Goal: Transaction & Acquisition: Purchase product/service

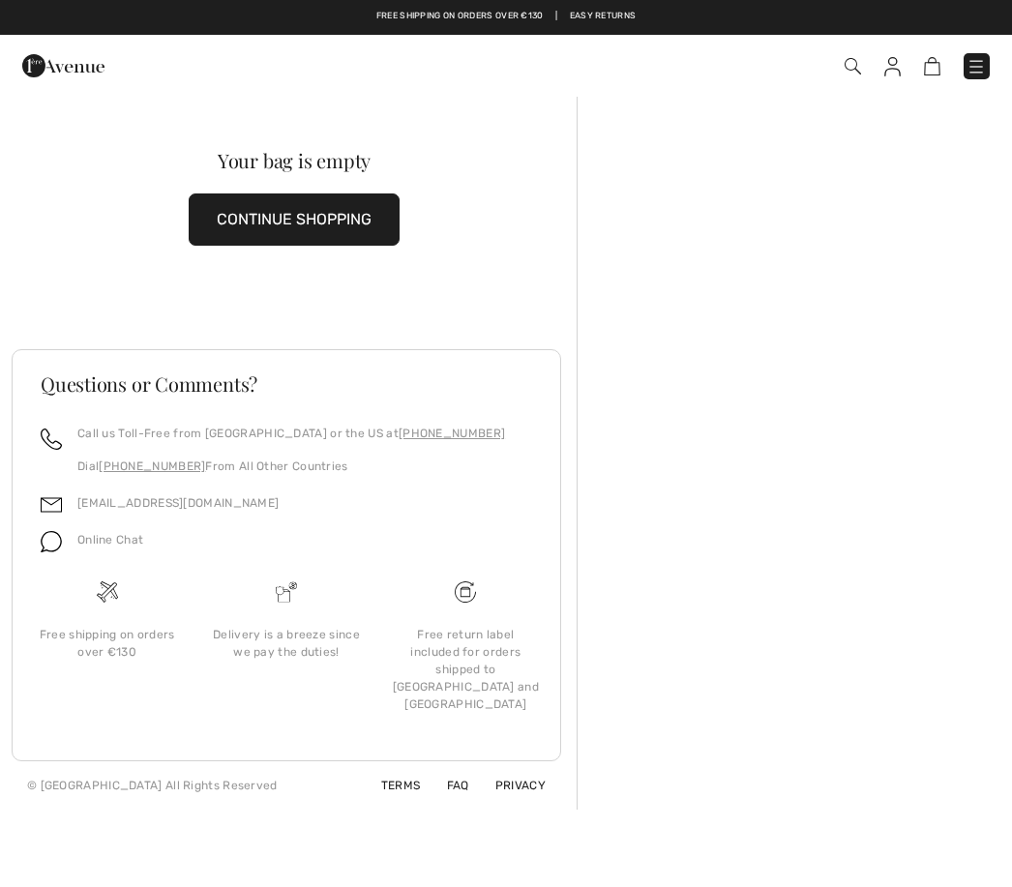
click at [937, 73] on img at bounding box center [932, 66] width 16 height 18
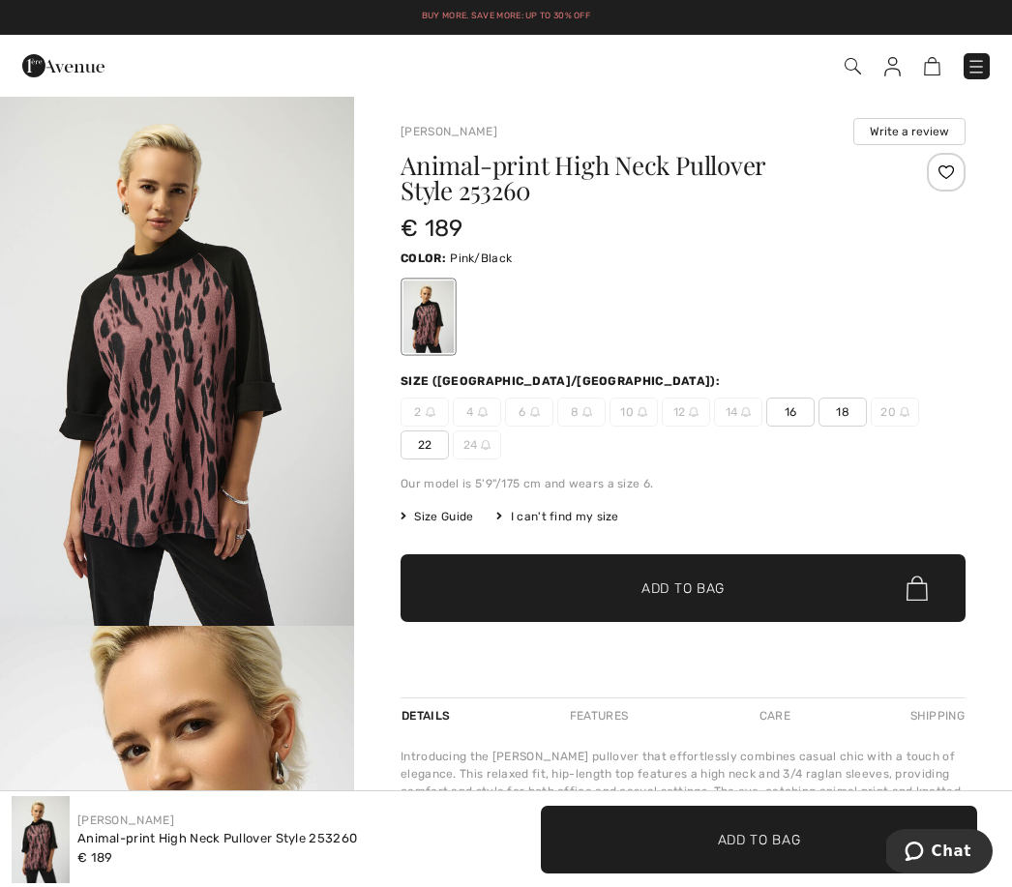
click at [784, 417] on span "16" at bounding box center [790, 411] width 48 height 29
click at [681, 593] on span "Add to Bag" at bounding box center [682, 588] width 83 height 20
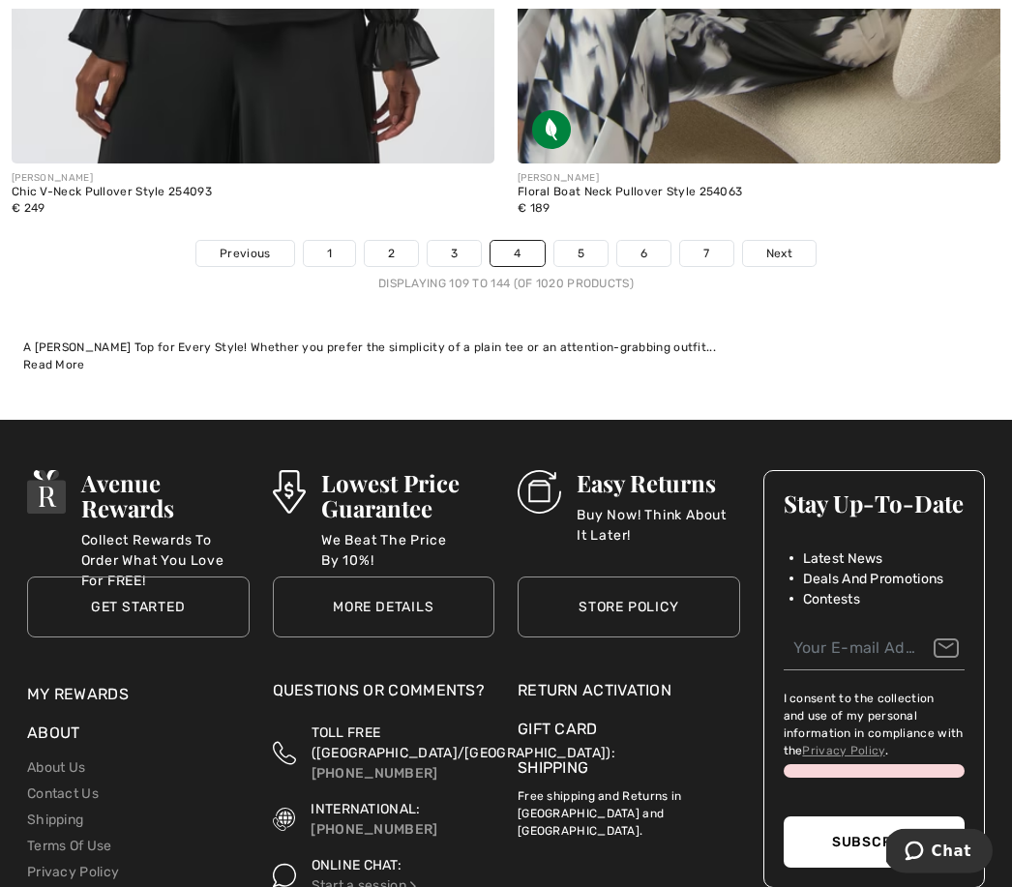
scroll to position [15158, 0]
click at [579, 241] on link "5" at bounding box center [580, 253] width 53 height 25
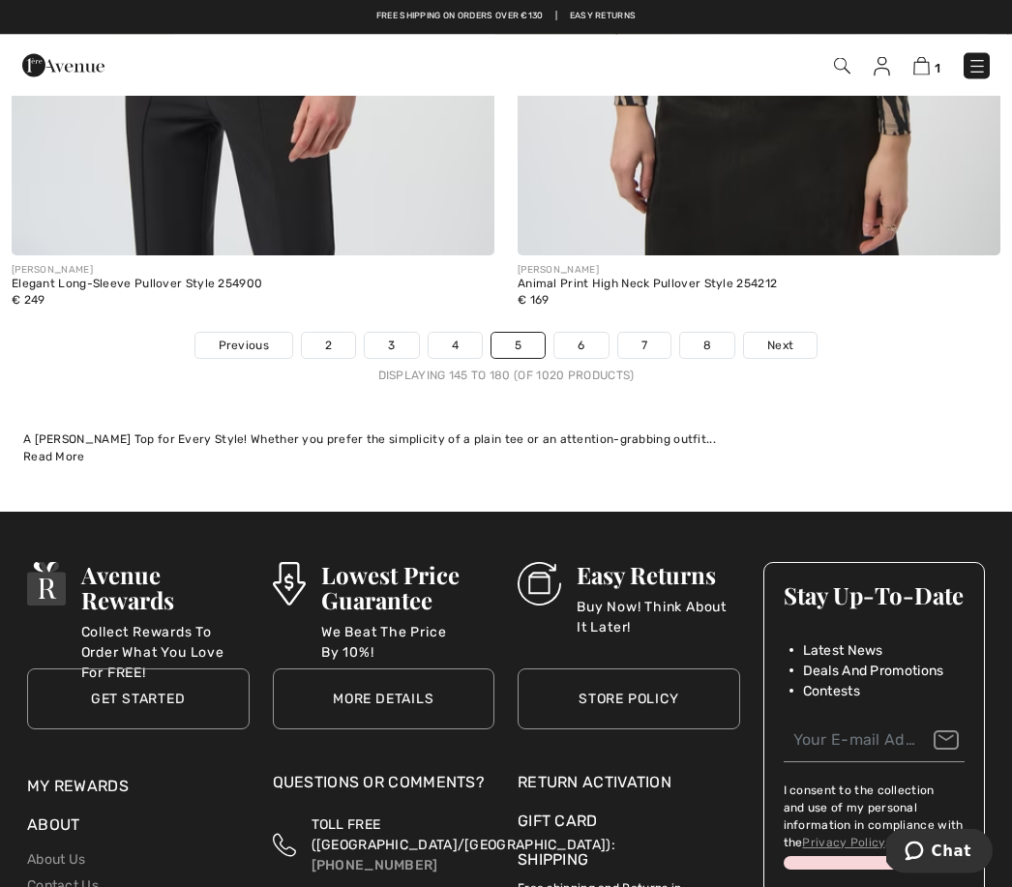
scroll to position [15130, 0]
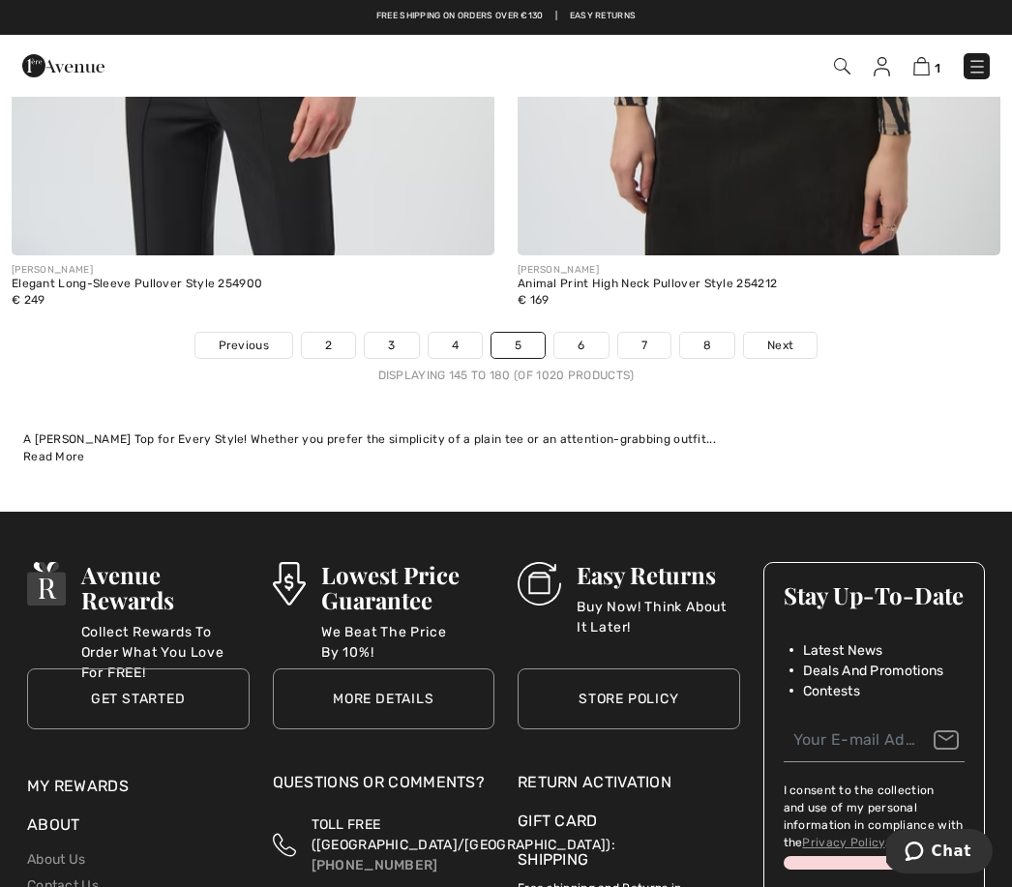
click at [582, 342] on link "6" at bounding box center [580, 345] width 53 height 25
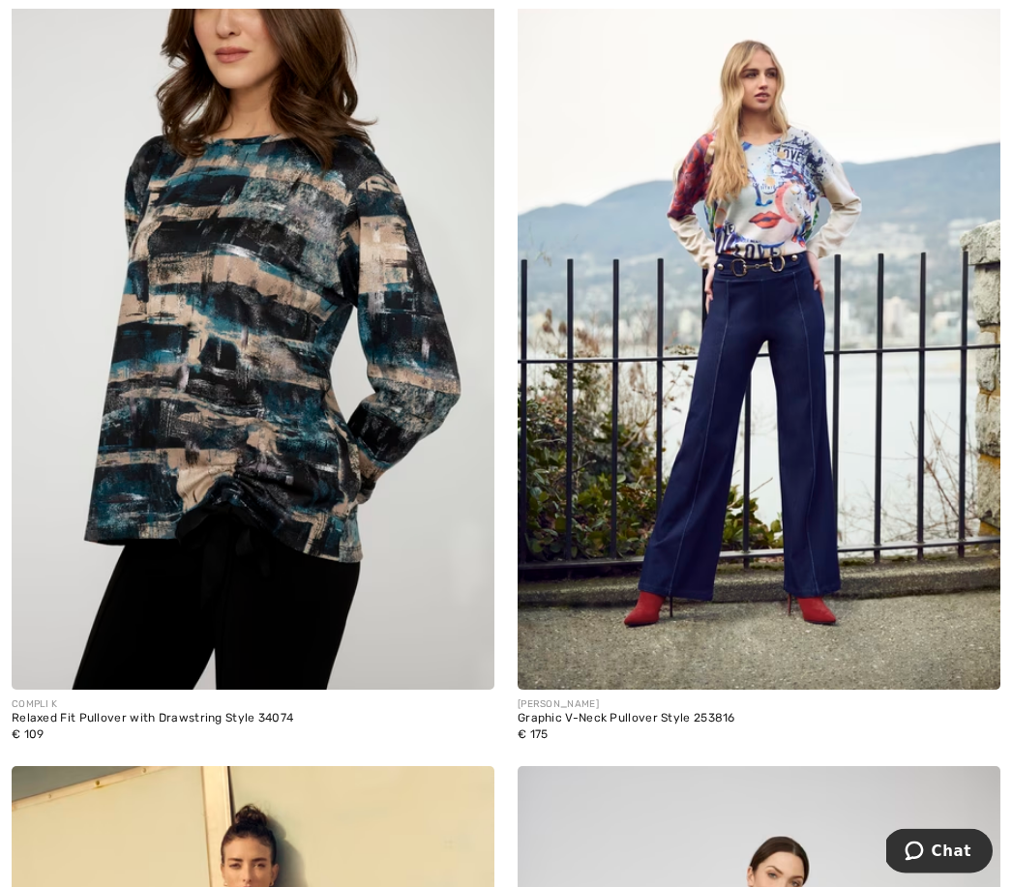
scroll to position [8678, 0]
click at [275, 426] on img at bounding box center [253, 328] width 483 height 724
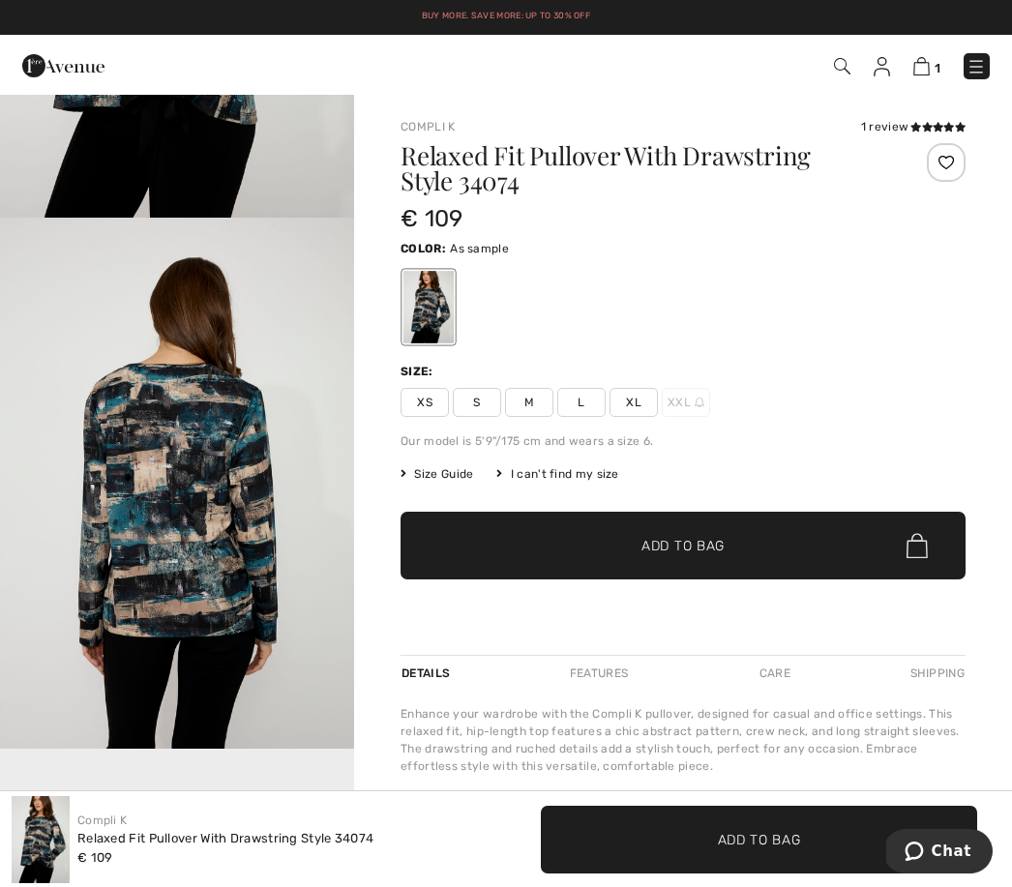
scroll to position [409, 0]
click at [316, 604] on img "2 / 4" at bounding box center [177, 482] width 354 height 531
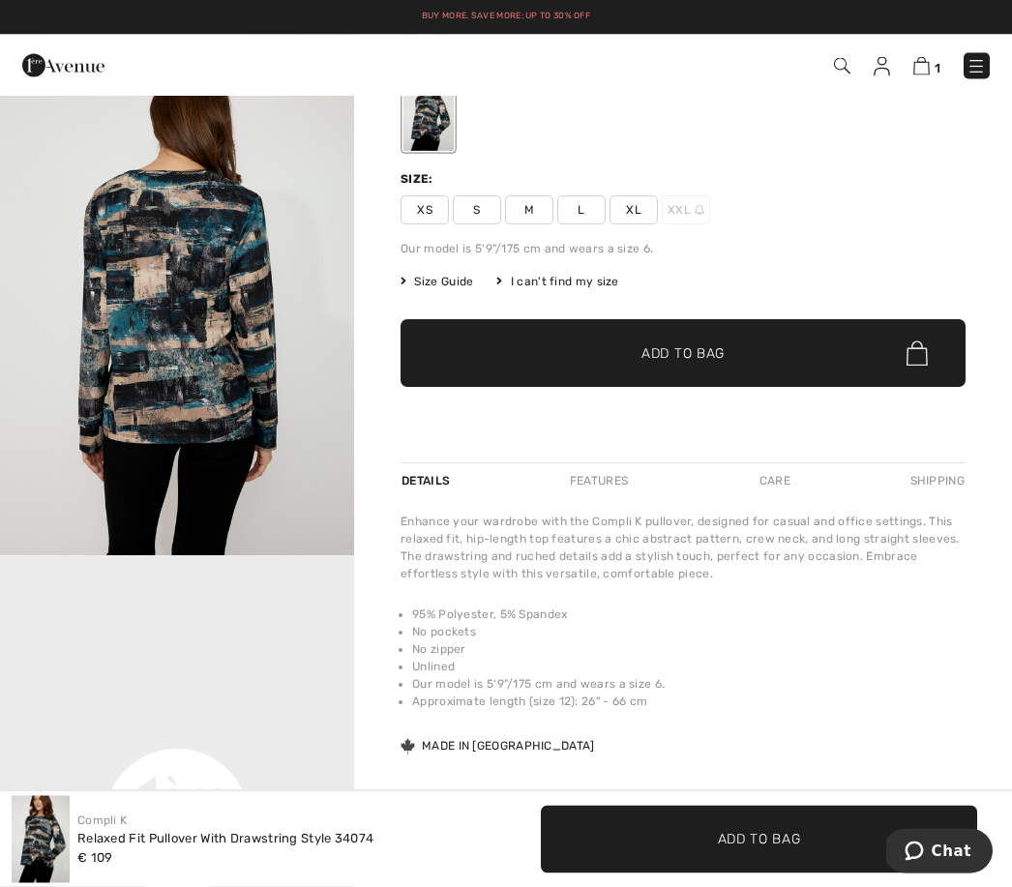
scroll to position [178, 0]
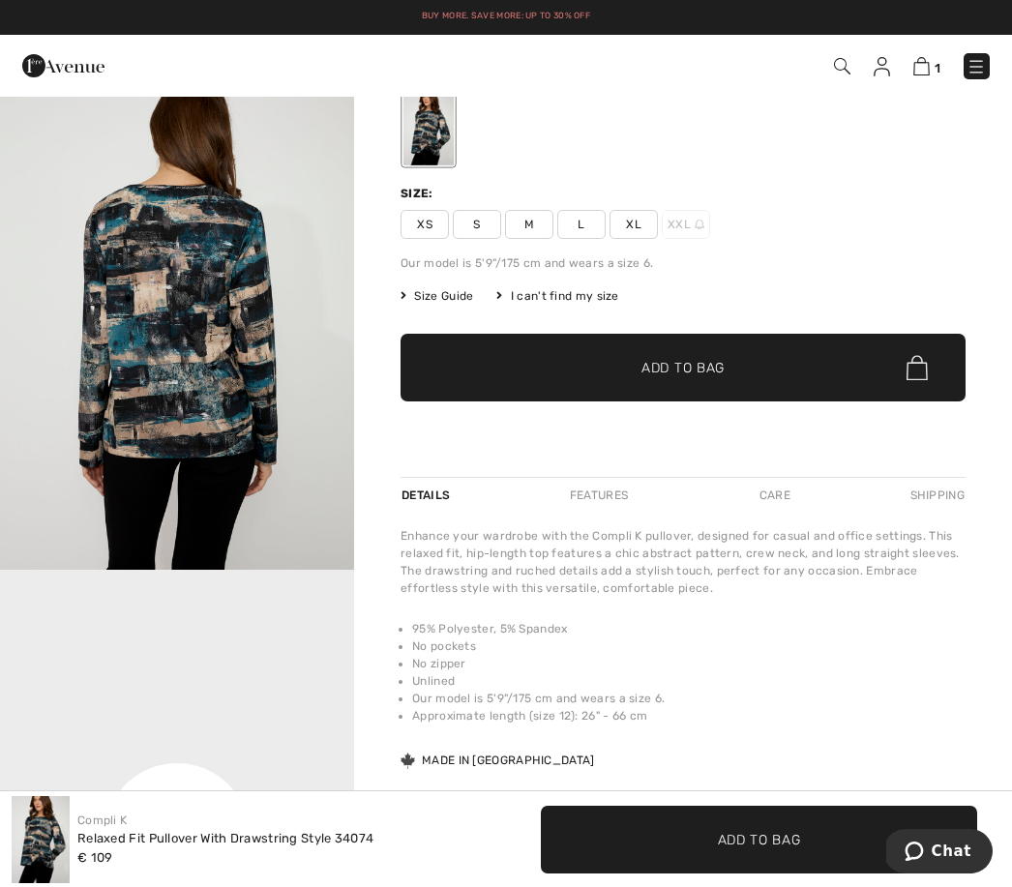
click at [440, 297] on span "Size Guide" at bounding box center [436, 295] width 73 height 17
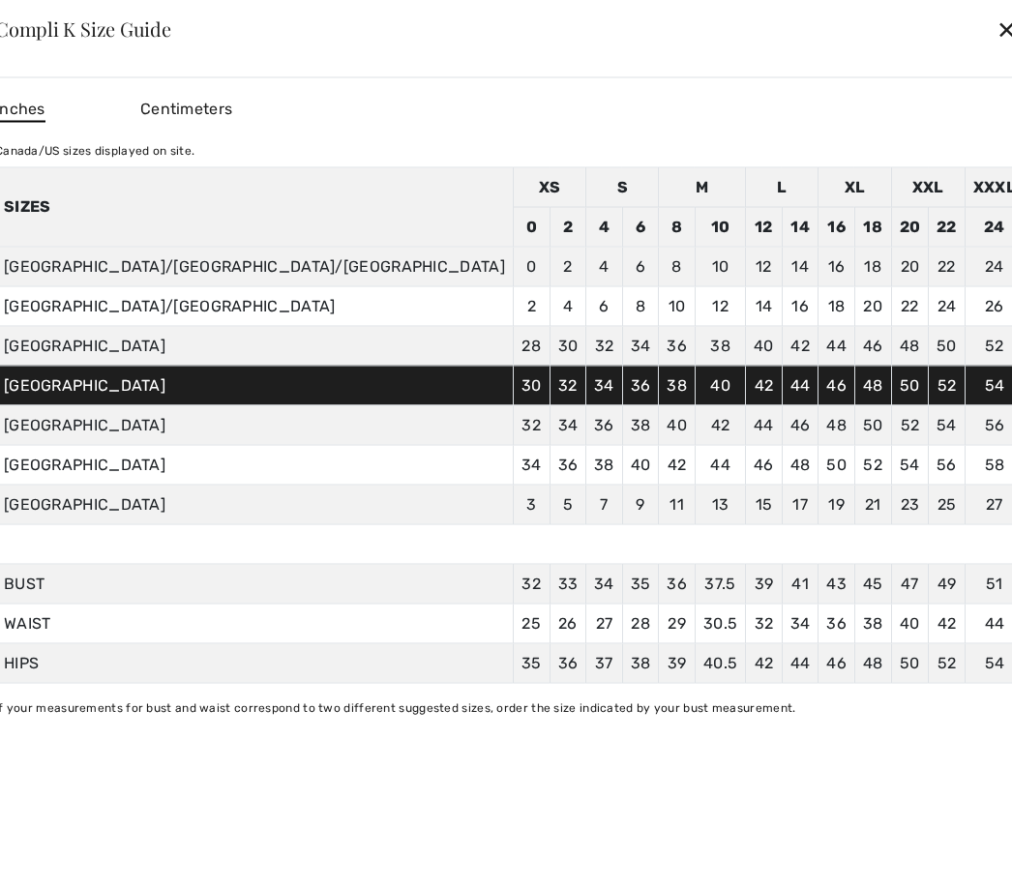
click at [996, 25] on div "✕" at bounding box center [1006, 29] width 20 height 41
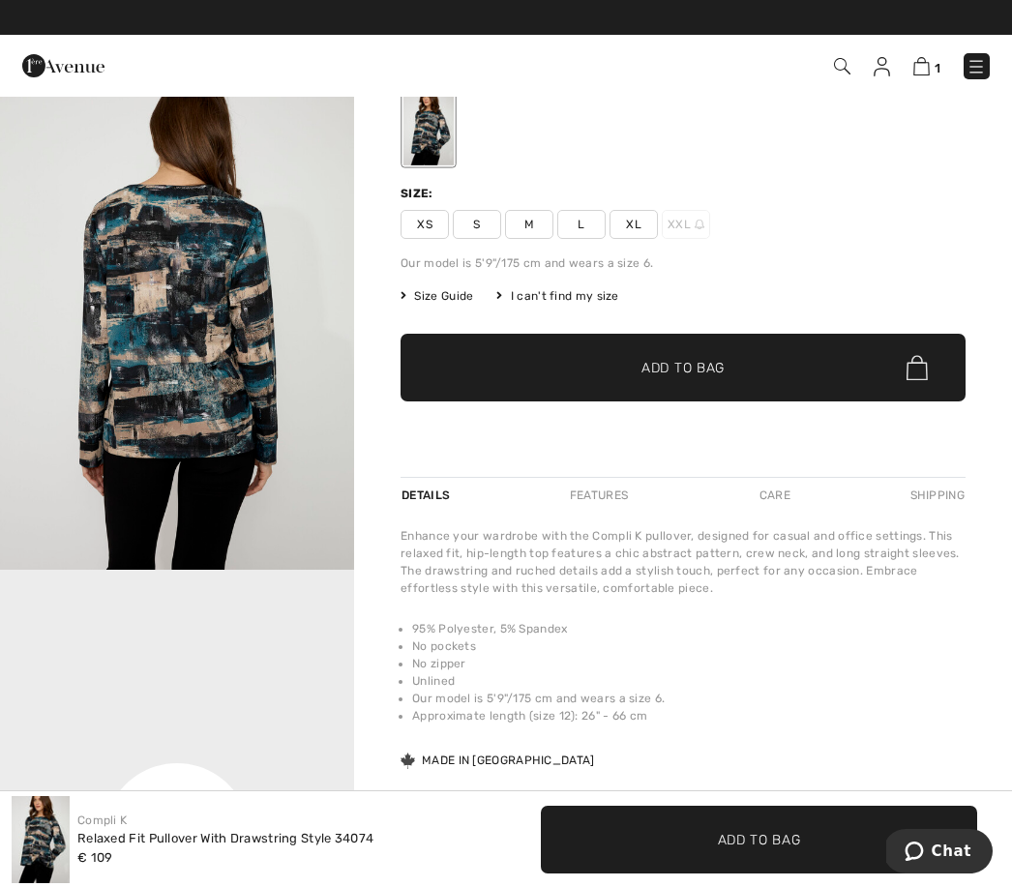
click at [632, 227] on span "XL" at bounding box center [633, 224] width 48 height 29
click at [699, 364] on span "Add to Bag" at bounding box center [682, 368] width 83 height 20
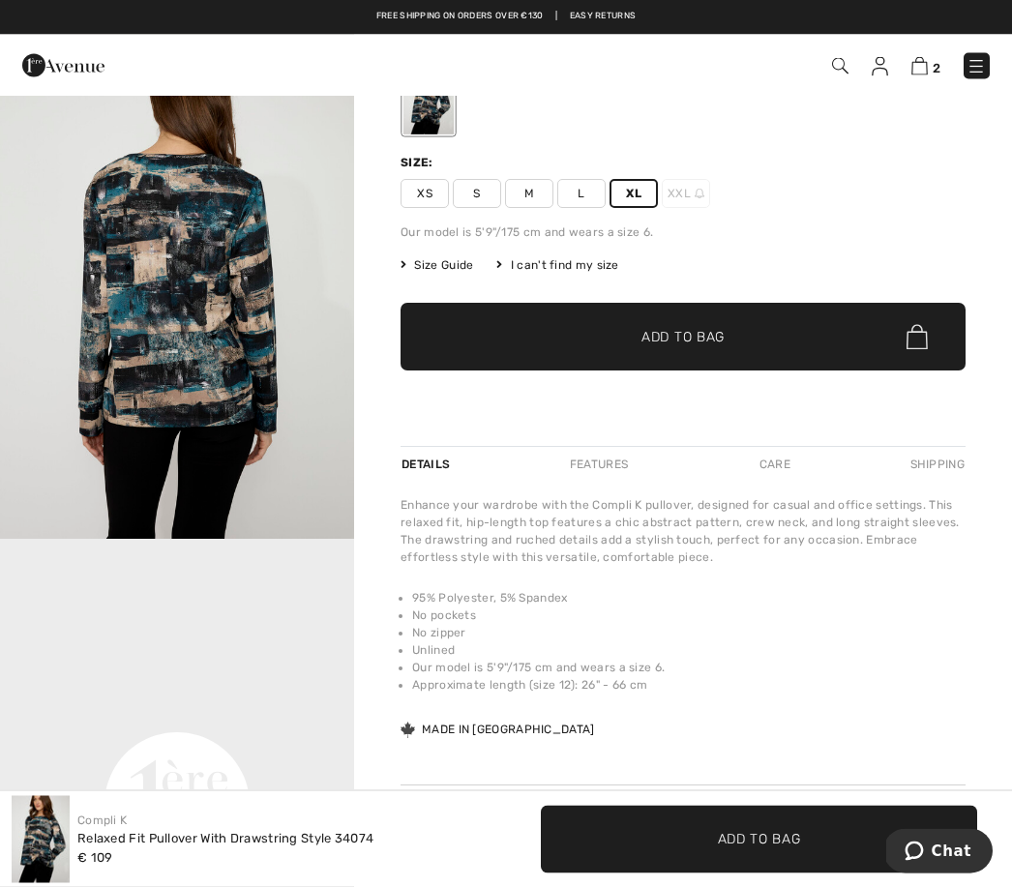
scroll to position [202, 0]
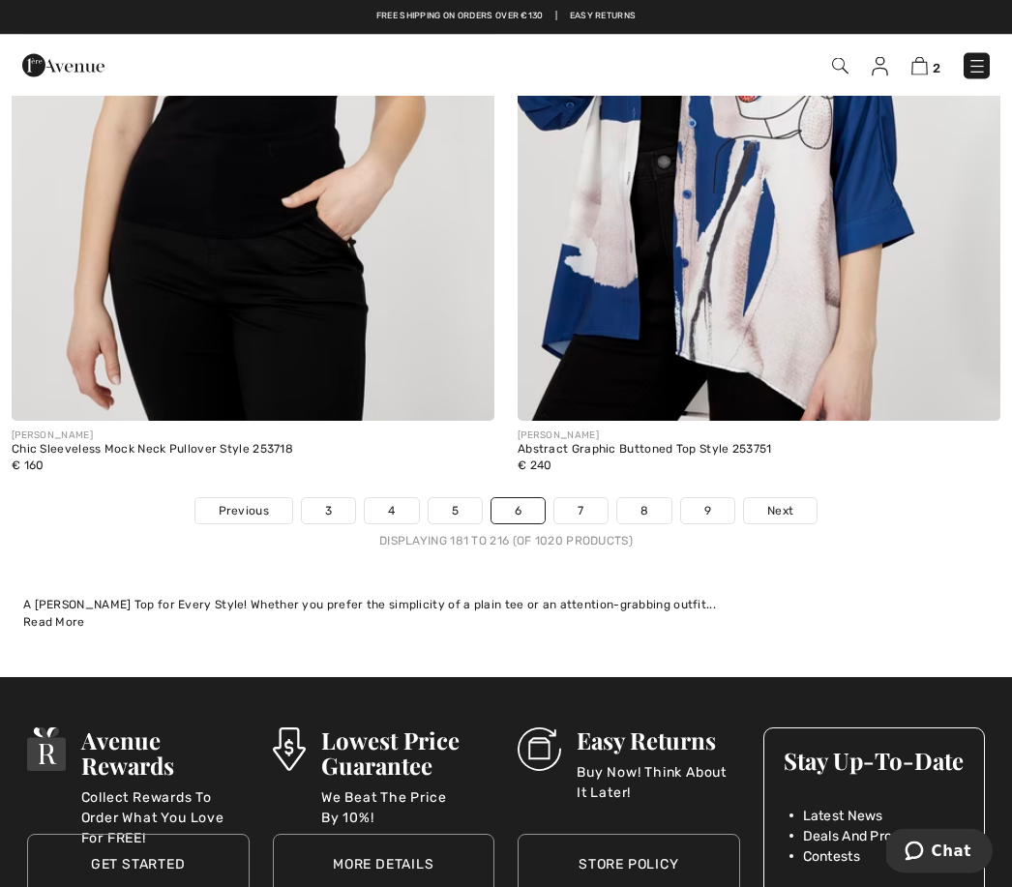
scroll to position [14773, 0]
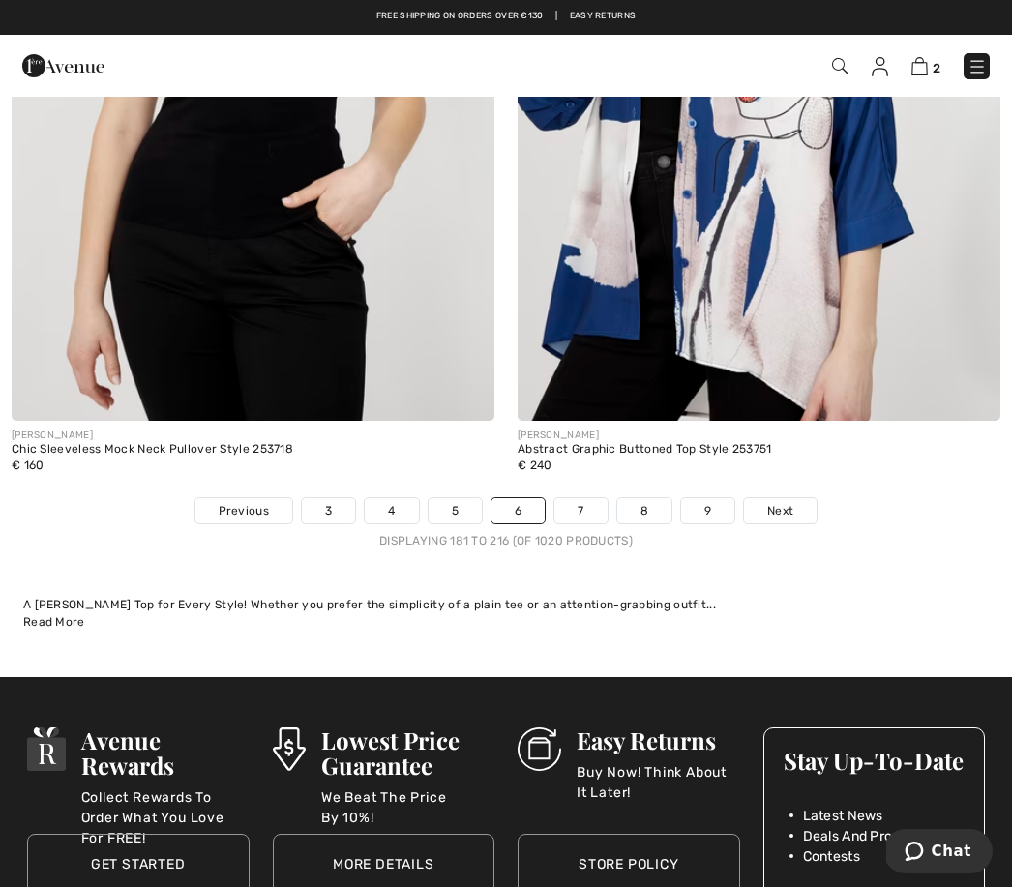
click at [584, 503] on link "7" at bounding box center [580, 510] width 52 height 25
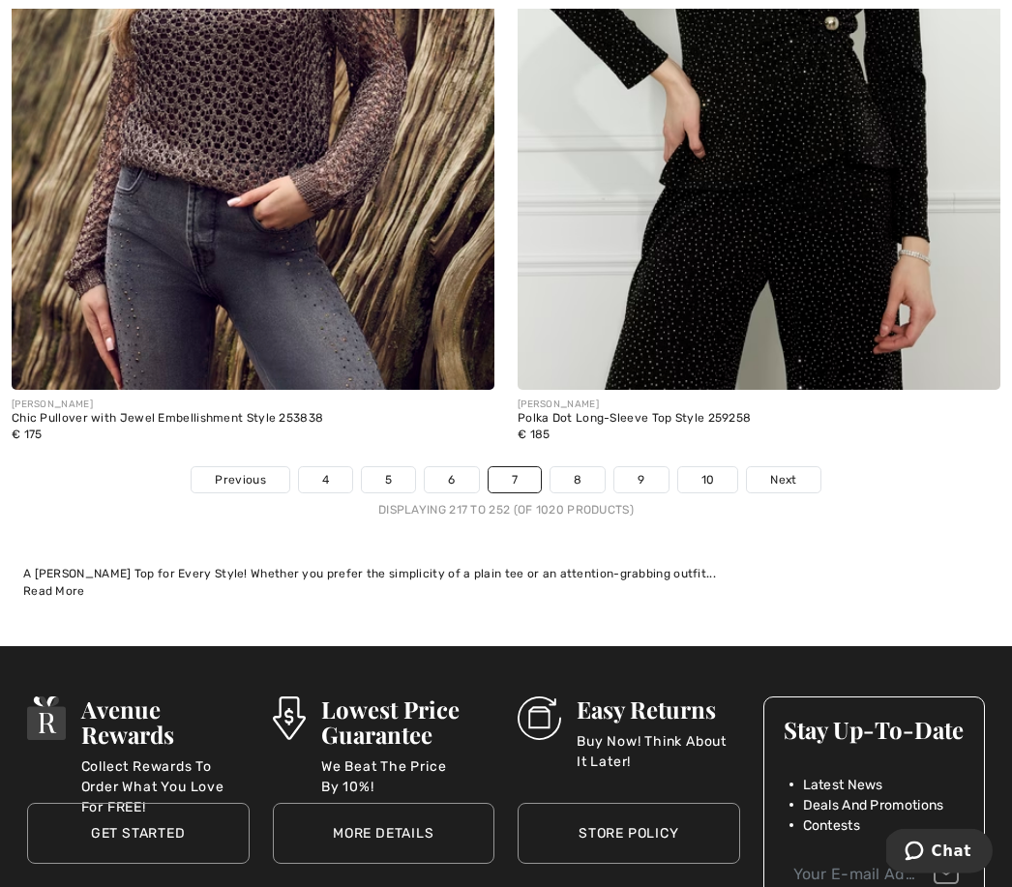
scroll to position [15007, 0]
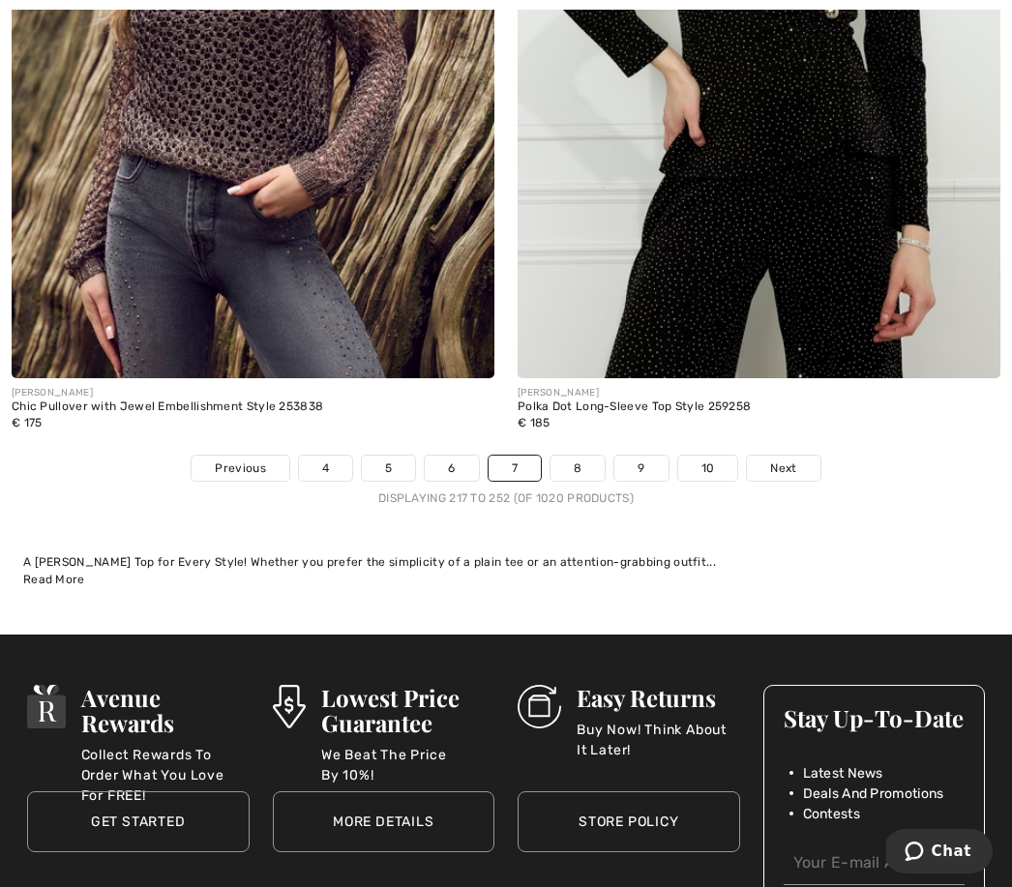
click at [573, 458] on link "8" at bounding box center [577, 467] width 54 height 25
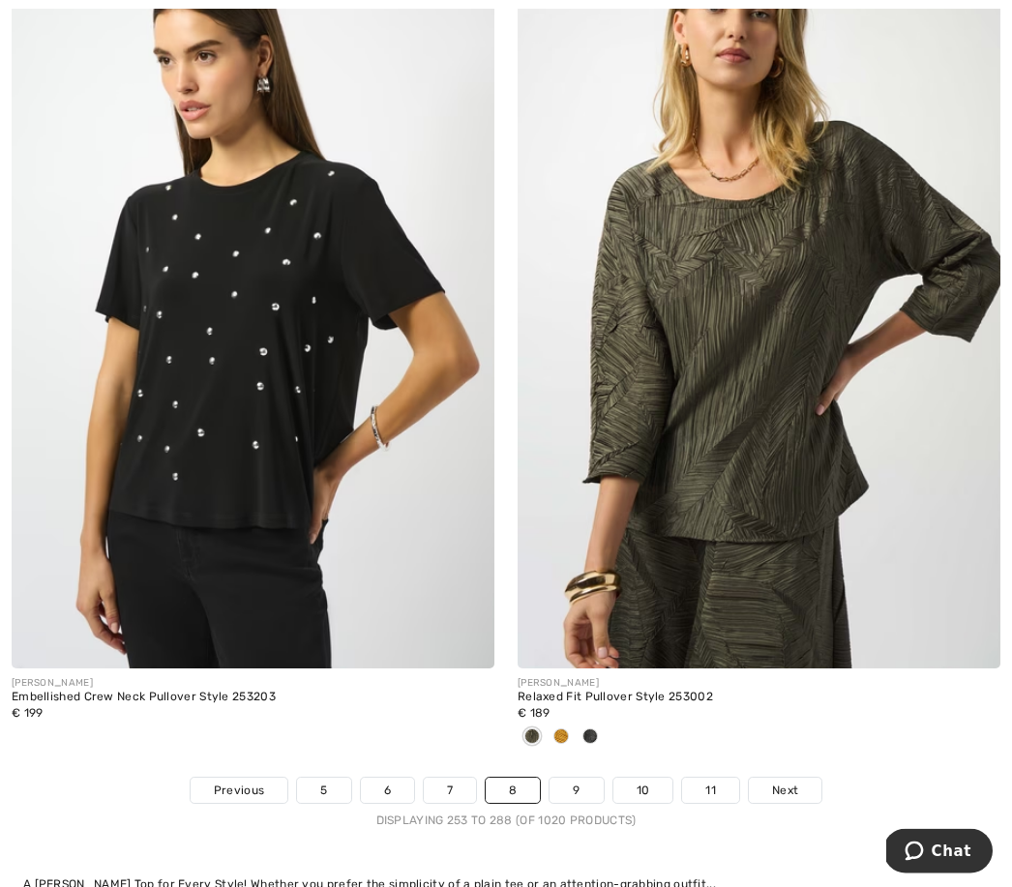
scroll to position [14526, 0]
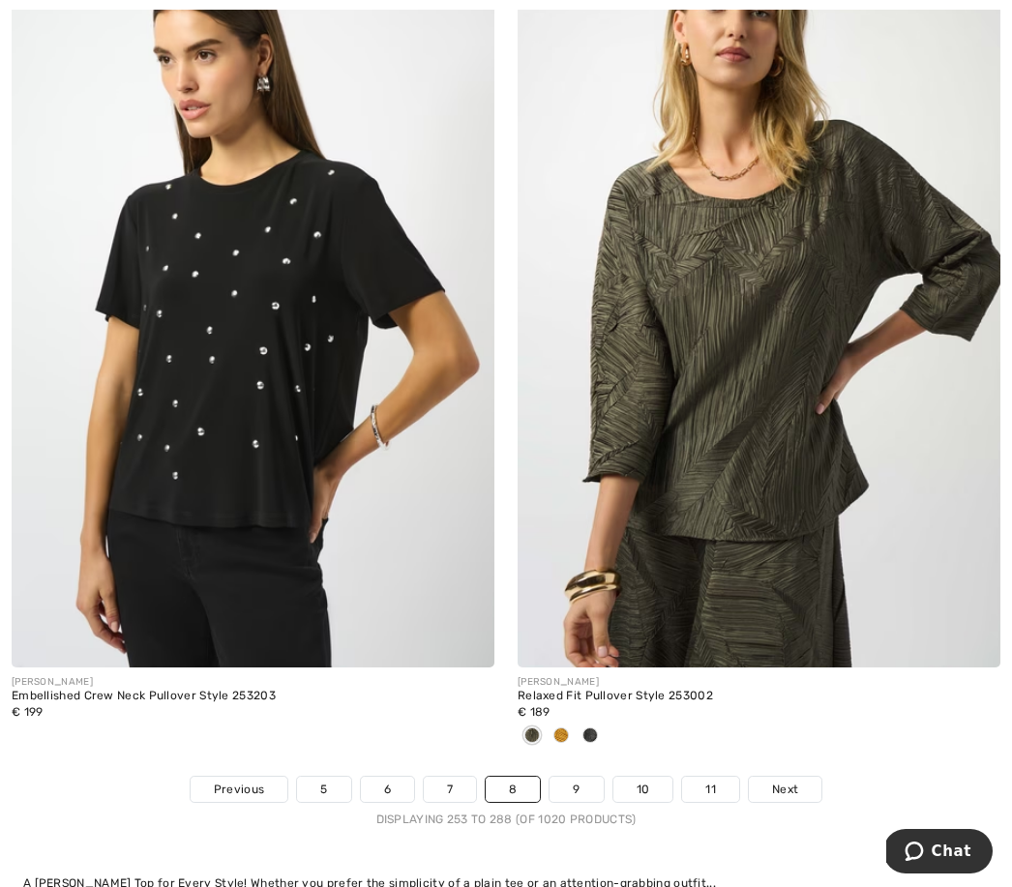
click at [593, 777] on link "9" at bounding box center [575, 789] width 53 height 25
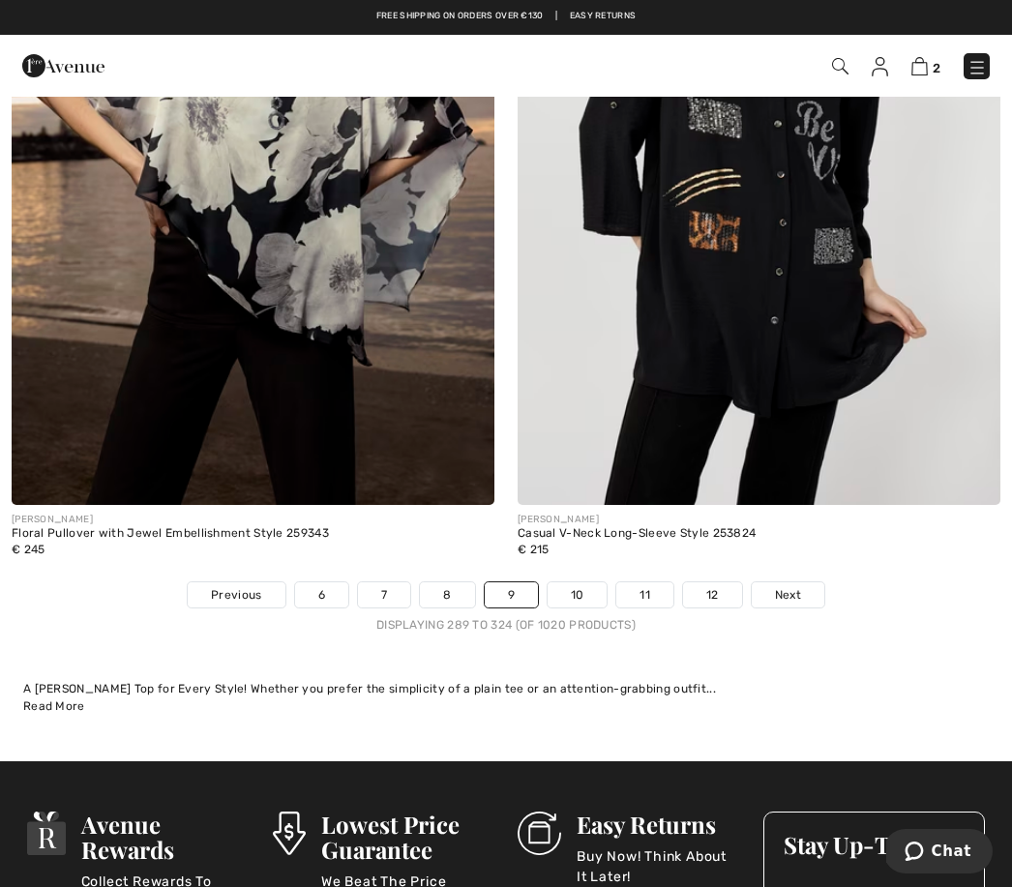
scroll to position [14633, 0]
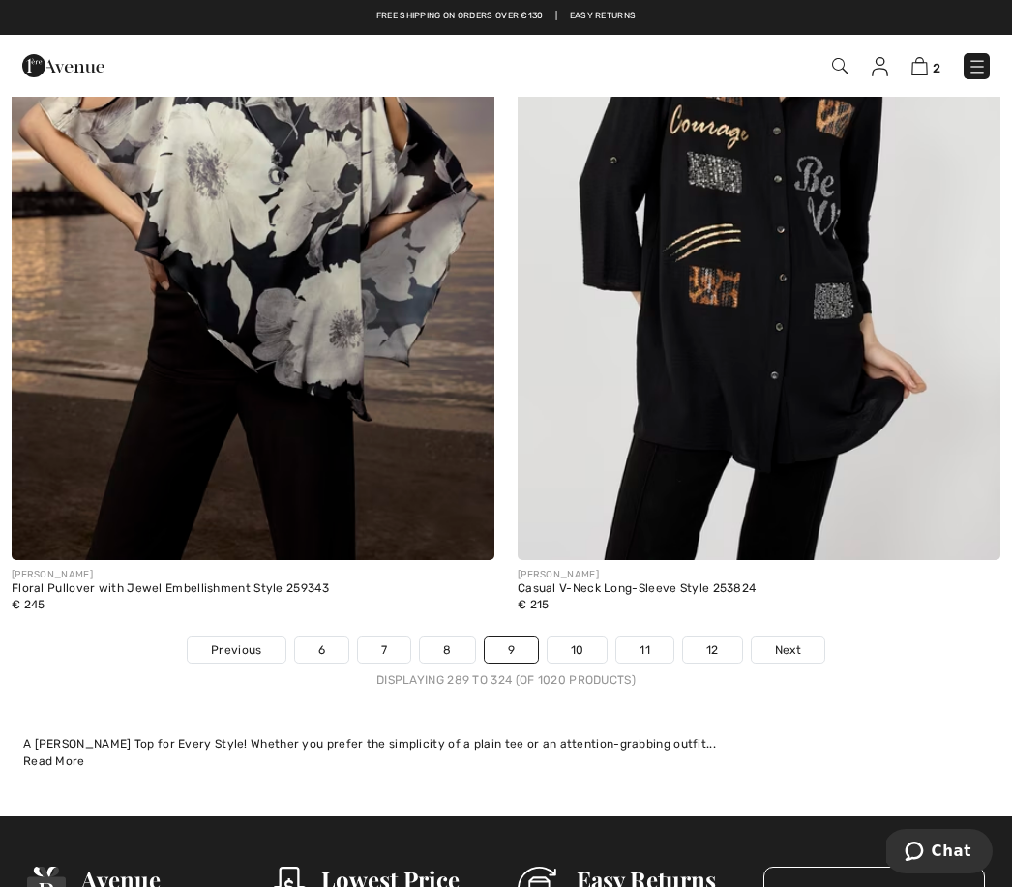
click at [582, 637] on link "10" at bounding box center [577, 649] width 60 height 25
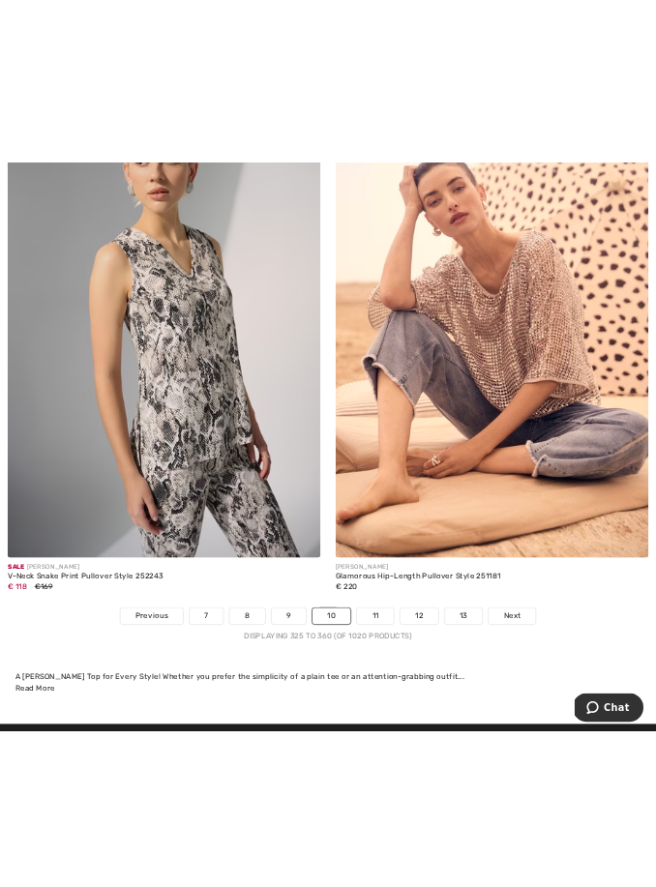
scroll to position [9795, 0]
